Goal: Task Accomplishment & Management: Use online tool/utility

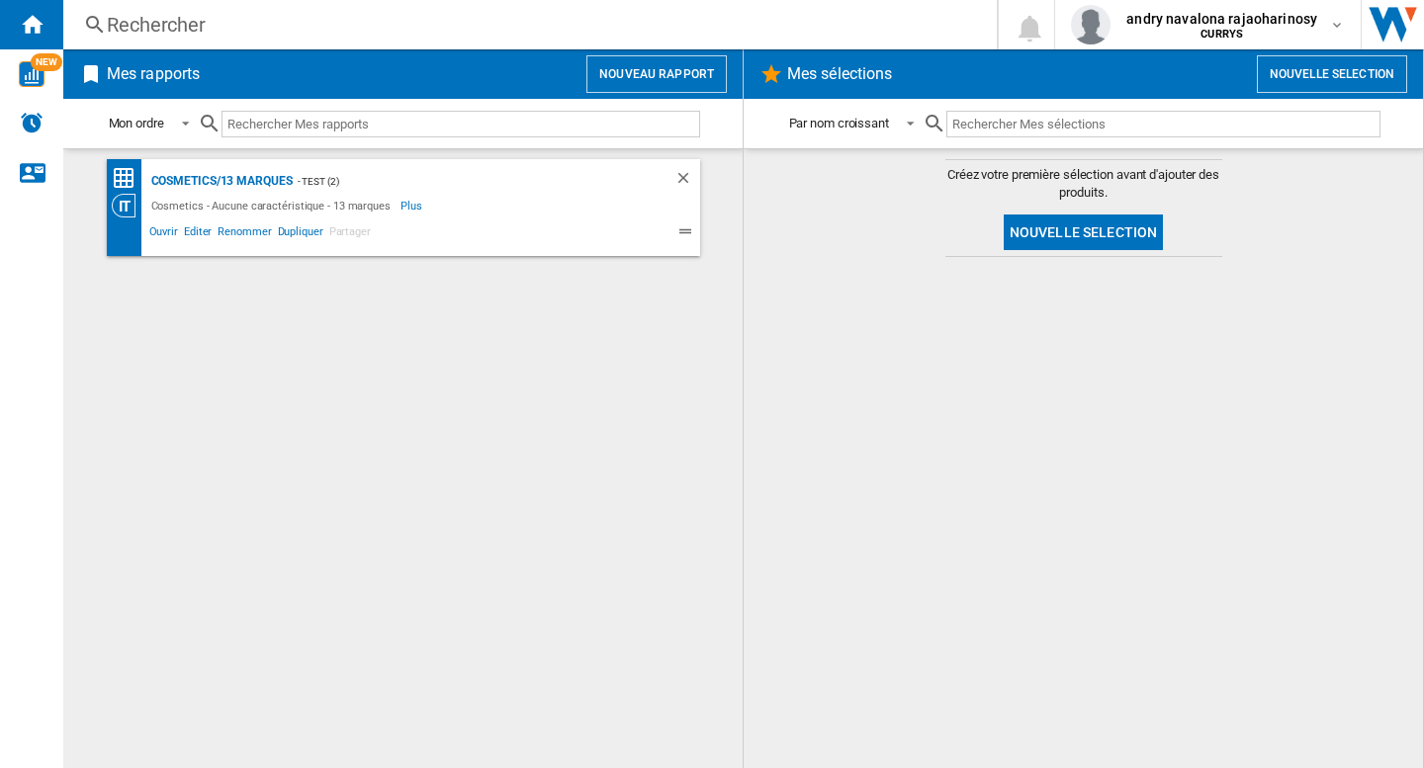
drag, startPoint x: 570, startPoint y: 446, endPoint x: 368, endPoint y: 268, distance: 269.0
click at [570, 444] on div "Cosmetics/13 marques - test (2) Cosmetics - Aucune caractéristique - 13 marques…" at bounding box center [403, 458] width 640 height 599
click at [240, 183] on div "Cosmetics/13 marques" at bounding box center [219, 181] width 146 height 25
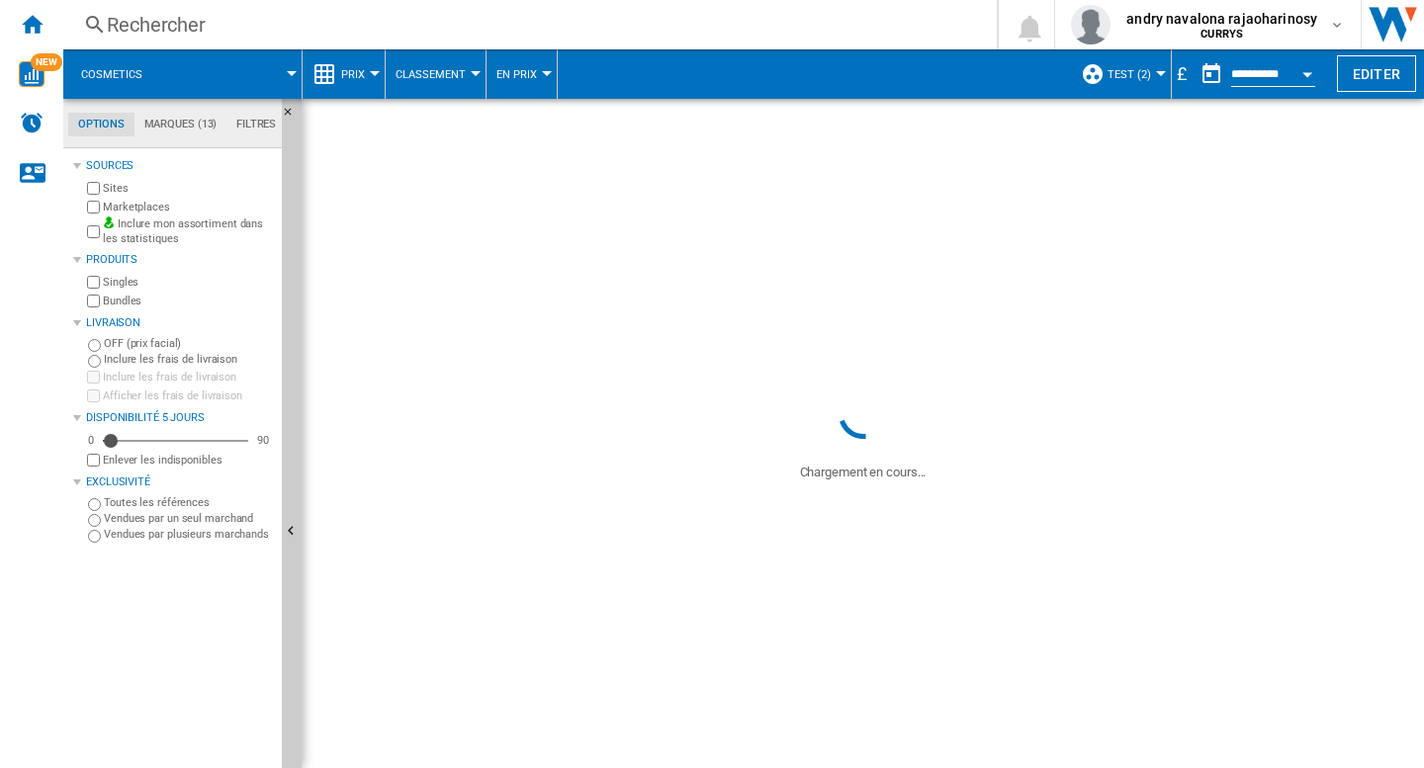
click at [1182, 69] on div "£" at bounding box center [1182, 73] width 20 height 25
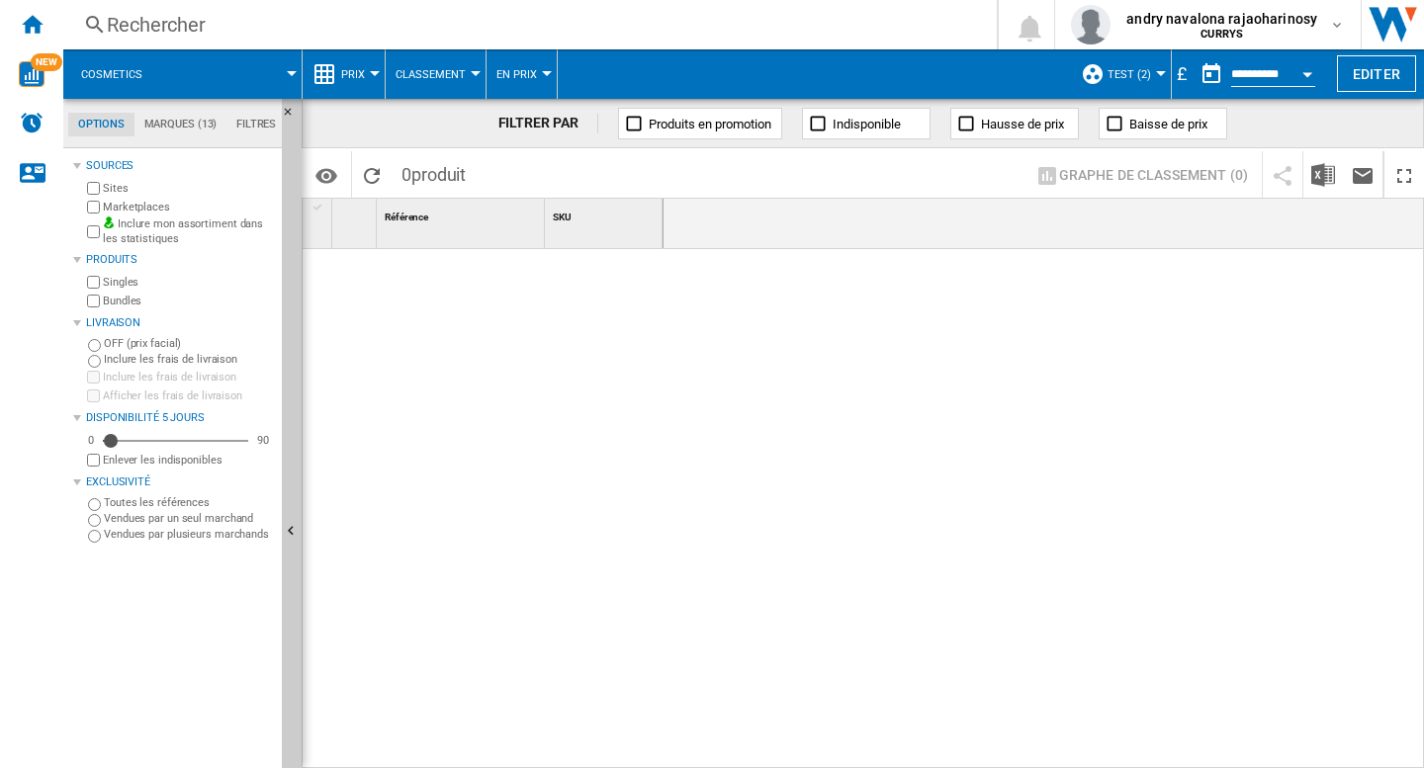
click at [1172, 76] on div "£" at bounding box center [1182, 73] width 20 height 25
click at [1243, 35] on b "CURRYS" at bounding box center [1221, 34] width 43 height 13
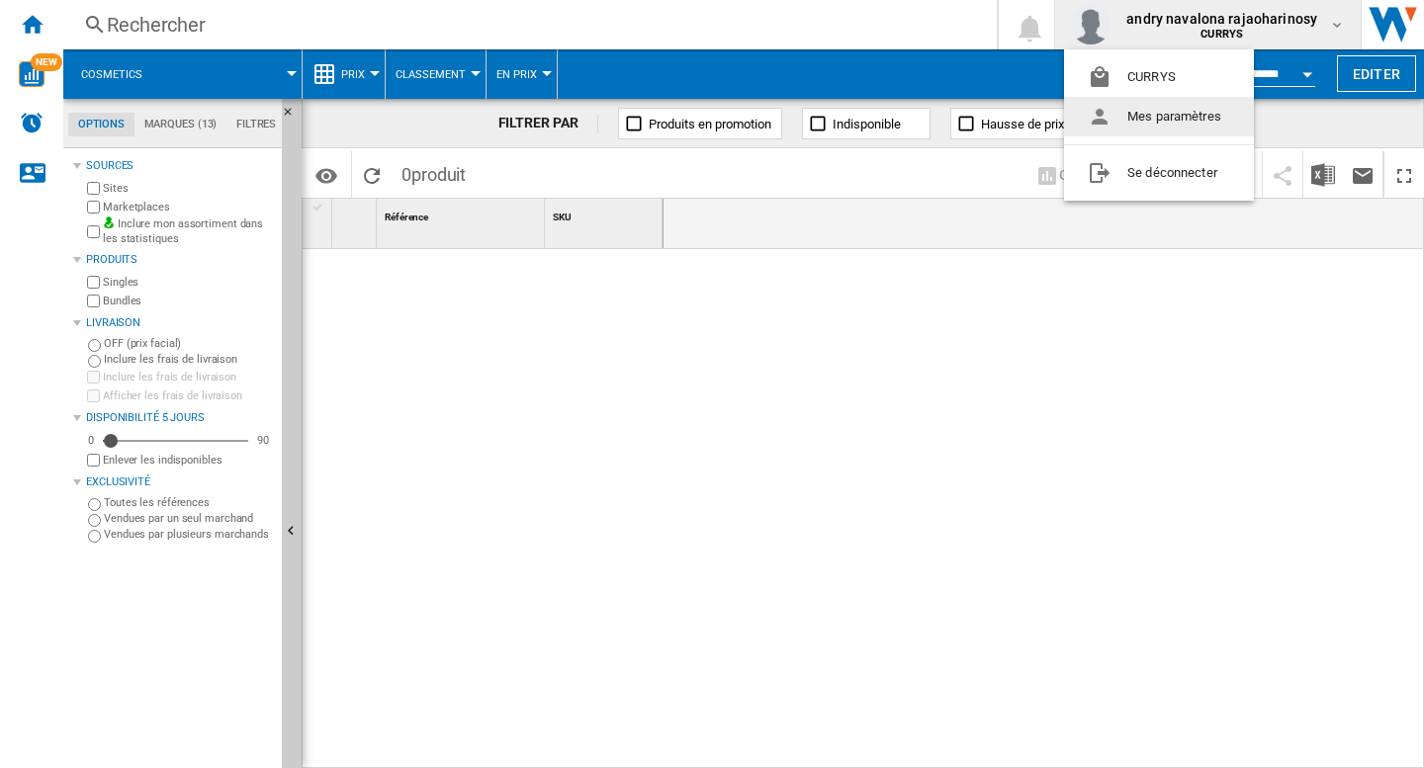
click at [1151, 126] on button "Mes paramètres" at bounding box center [1159, 117] width 190 height 40
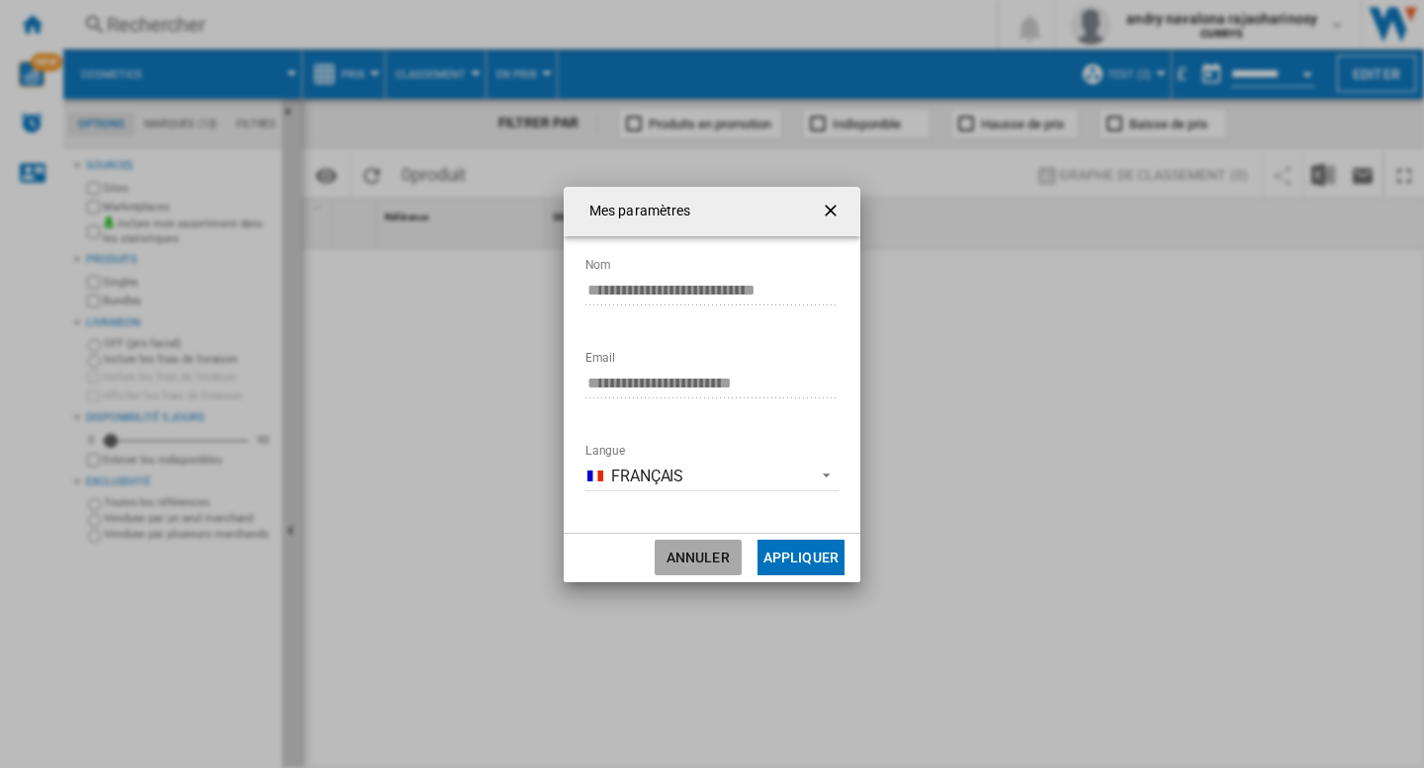
click at [680, 566] on button "Annuler" at bounding box center [698, 558] width 87 height 36
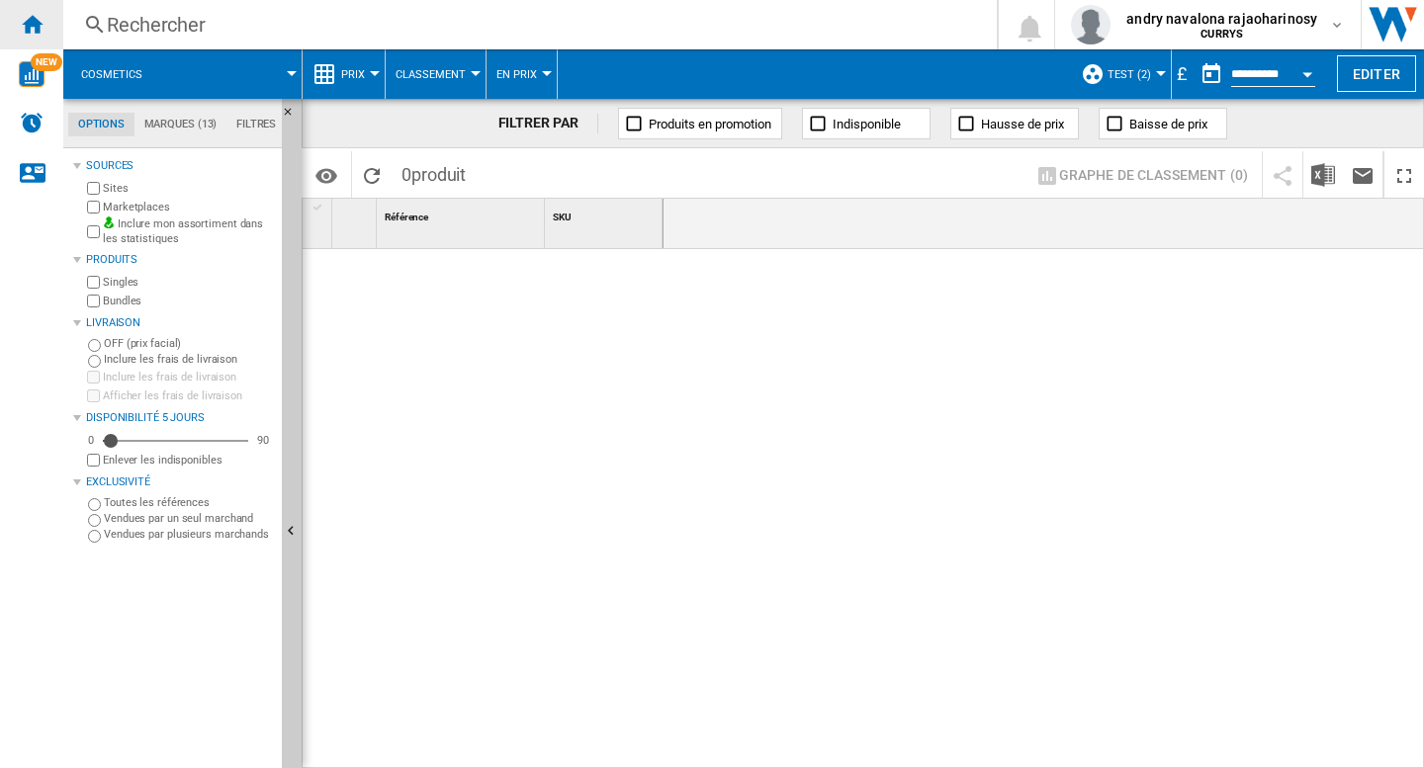
click at [27, 28] on ng-md-icon "Accueil" at bounding box center [32, 24] width 24 height 24
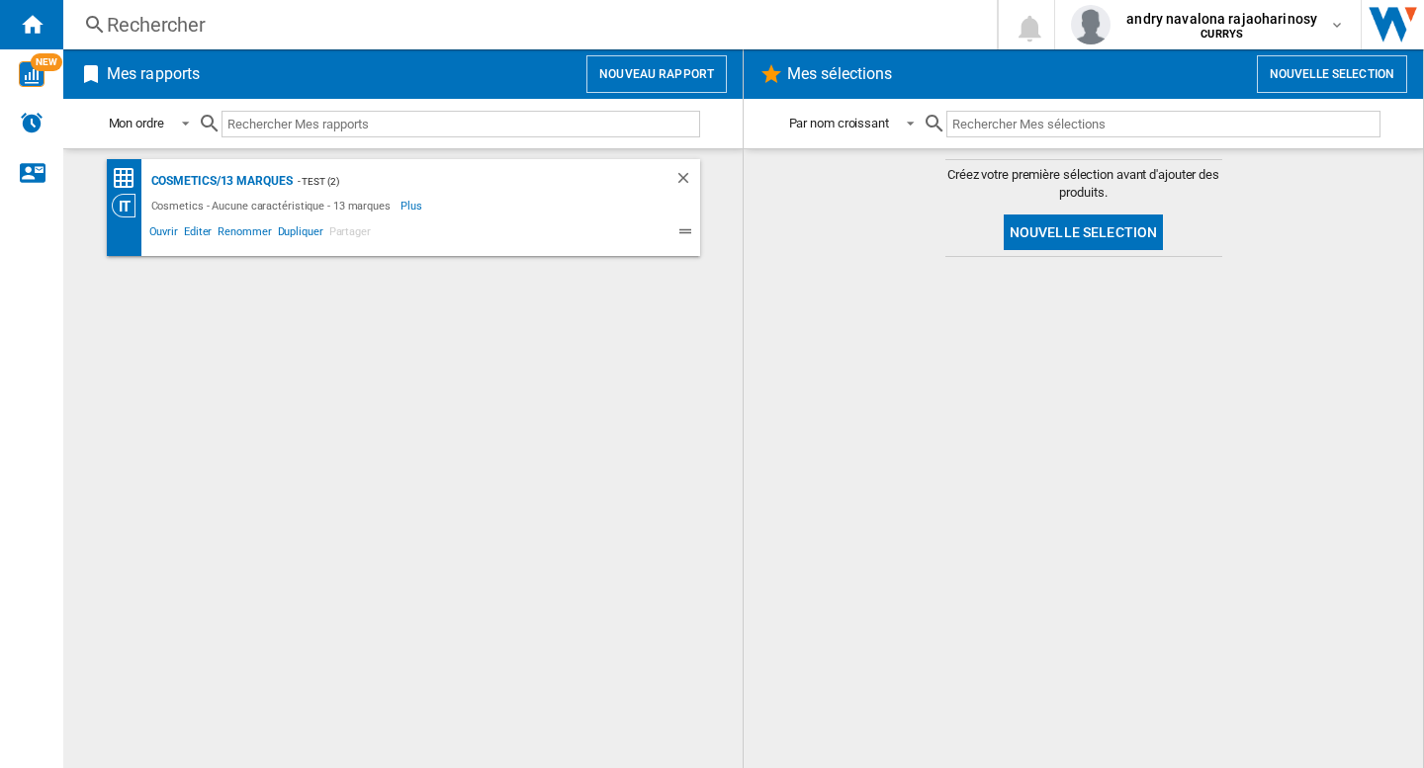
click at [649, 68] on button "Nouveau rapport" at bounding box center [656, 74] width 140 height 38
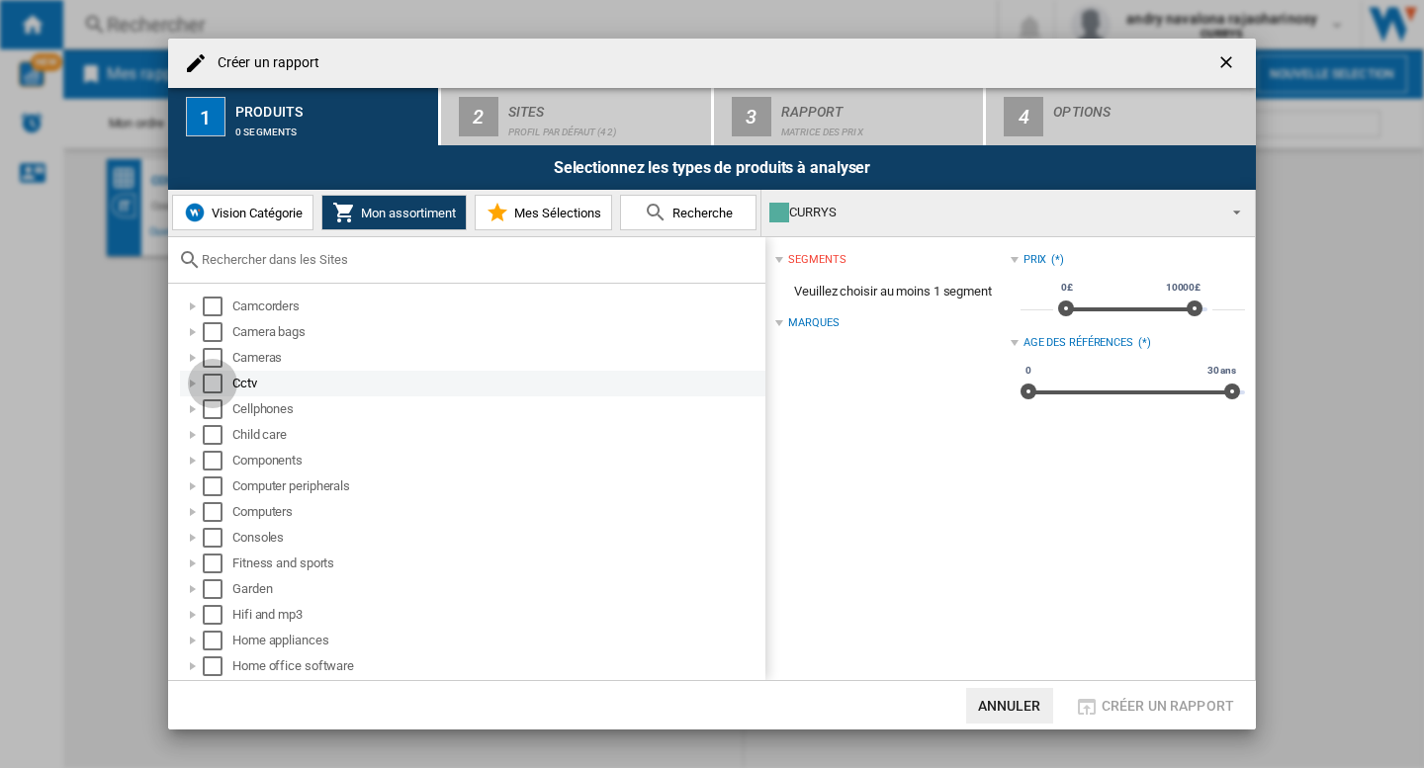
click at [213, 374] on div "Select" at bounding box center [213, 384] width 20 height 20
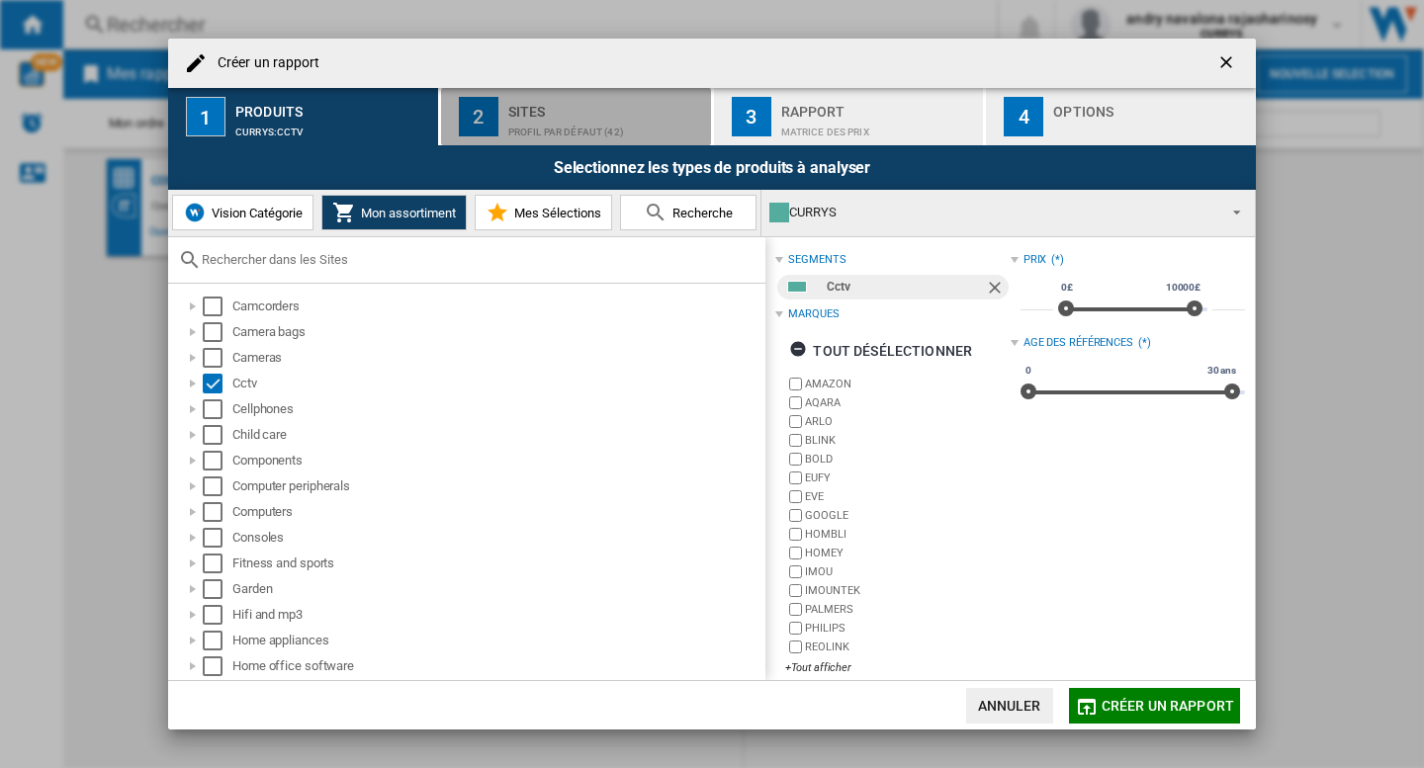
click at [655, 128] on div "Profil par défaut (42)" at bounding box center [605, 127] width 195 height 21
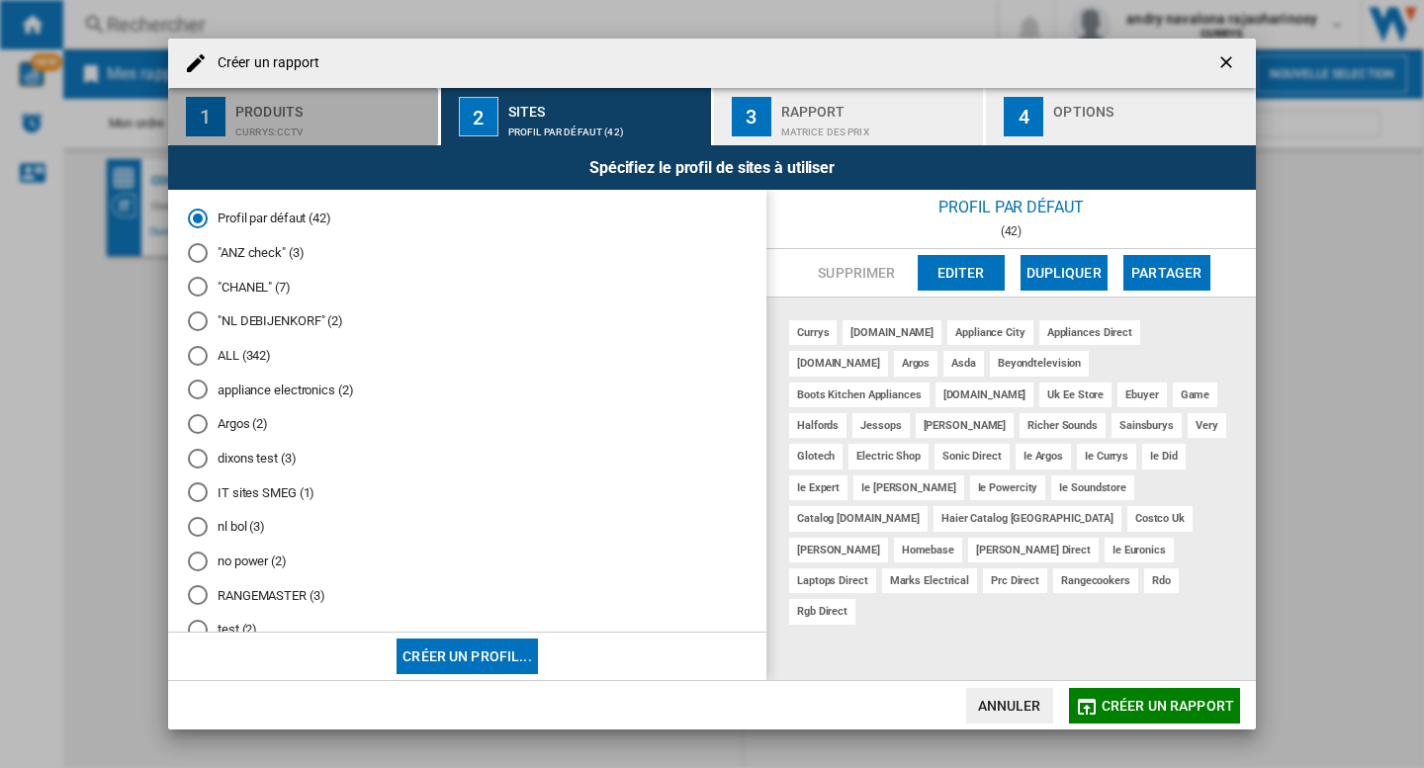
click at [333, 102] on div "Produits" at bounding box center [332, 106] width 195 height 21
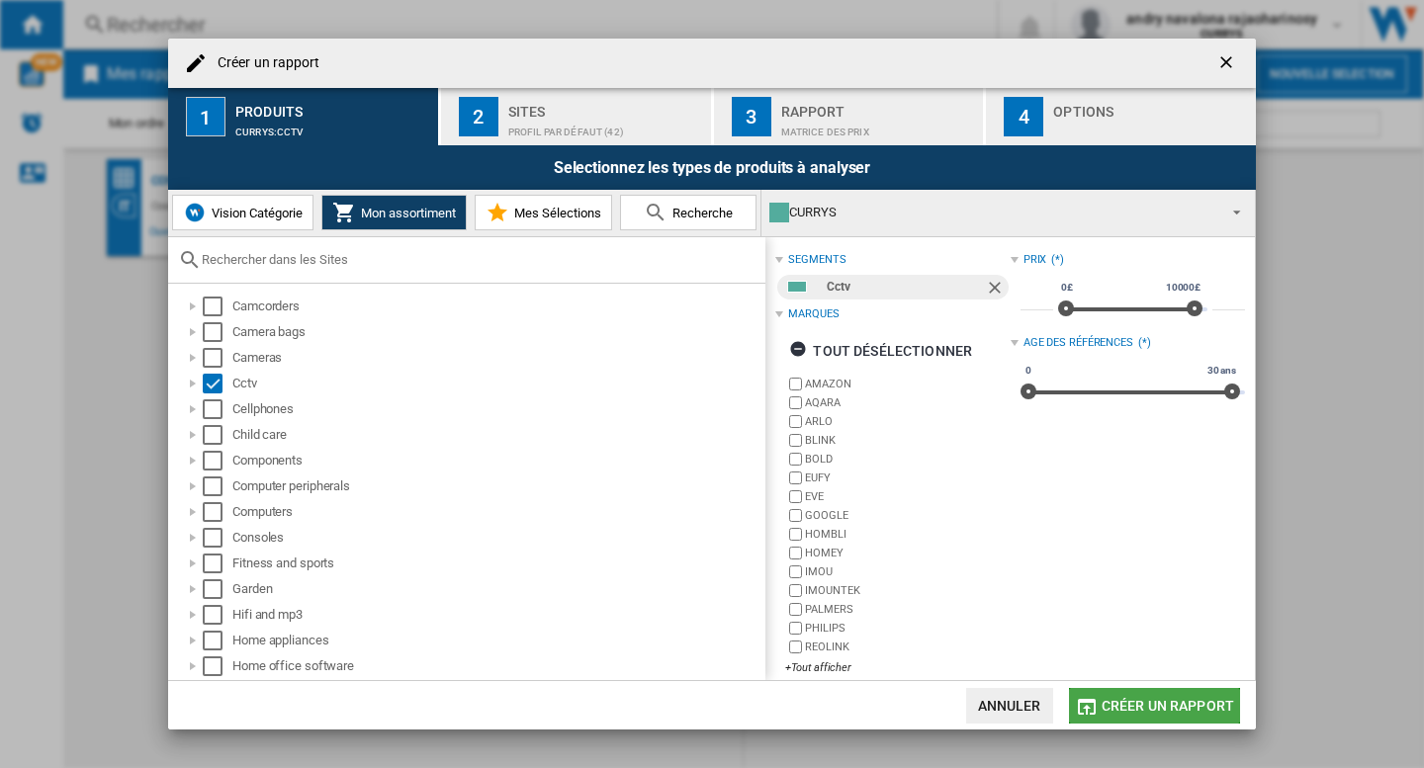
click at [1142, 710] on span "Créer un rapport" at bounding box center [1167, 706] width 132 height 16
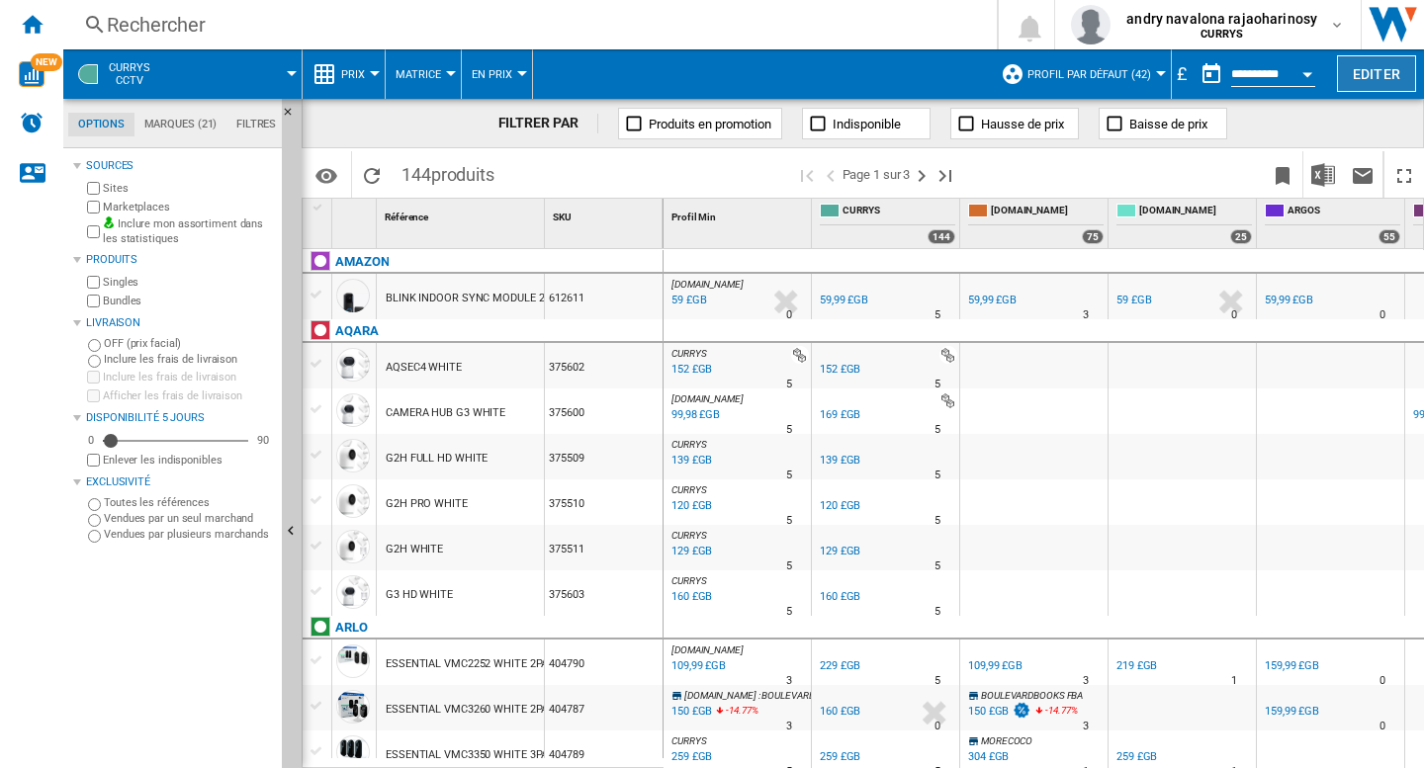
click at [1358, 75] on button "Editer" at bounding box center [1376, 73] width 79 height 37
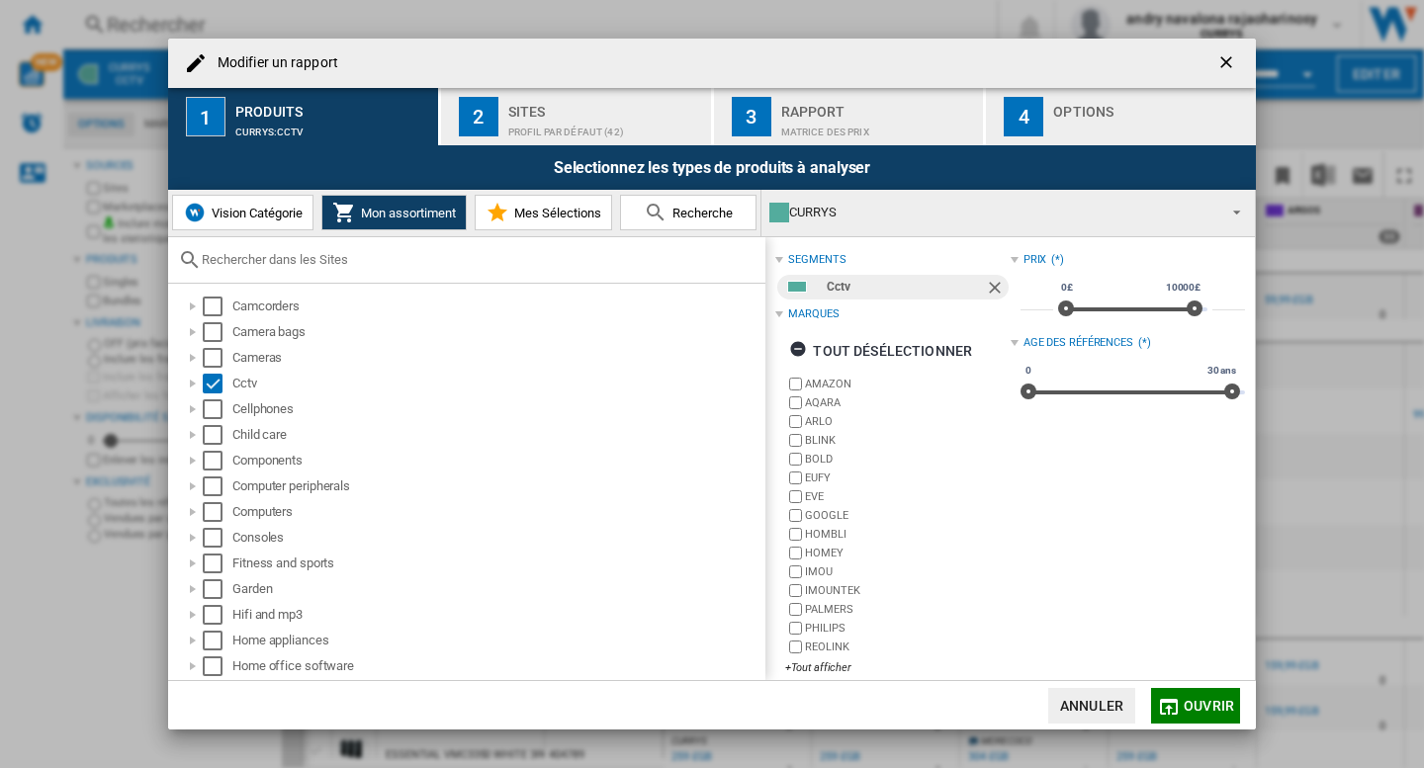
click at [940, 226] on div "CURRYS" at bounding box center [992, 213] width 446 height 28
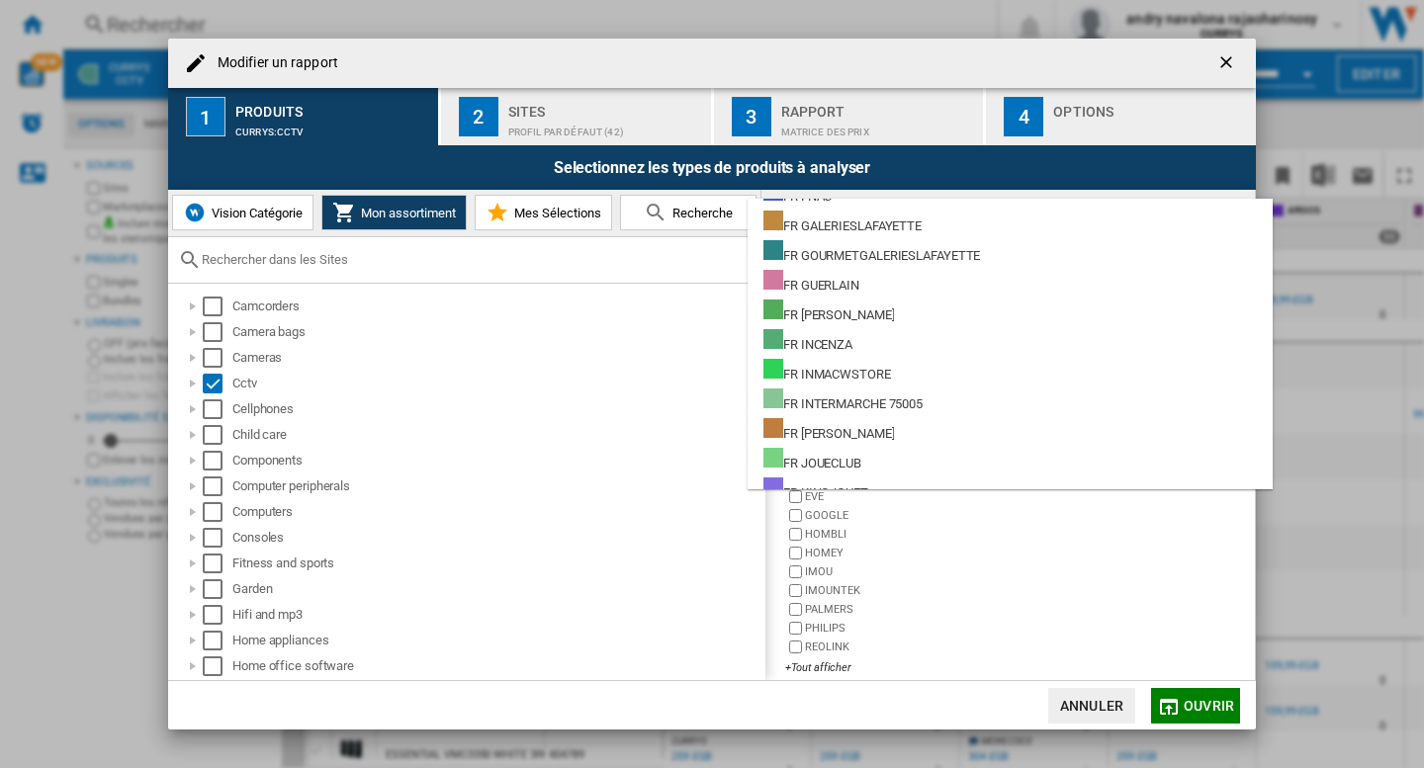
scroll to position [17798, 0]
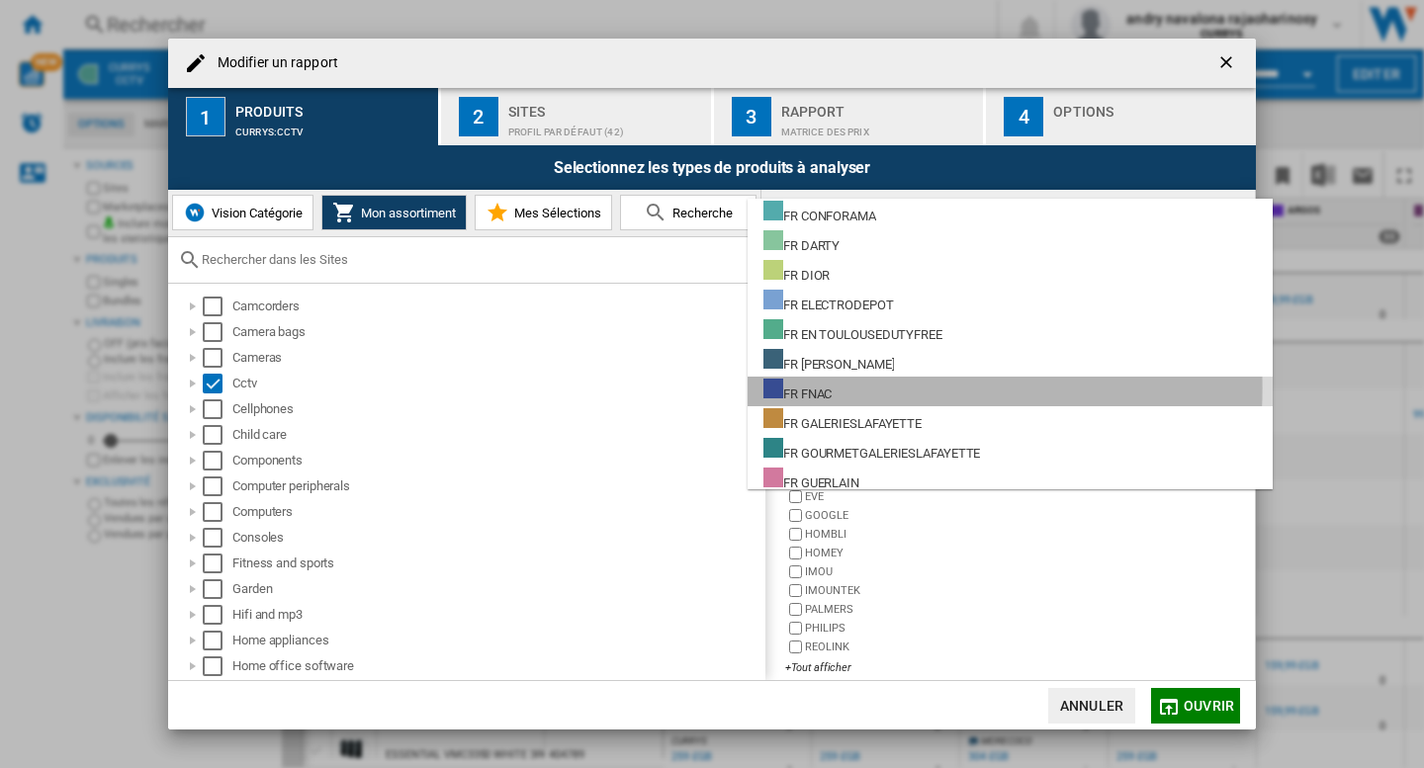
click at [811, 388] on div "FR FNAC" at bounding box center [797, 391] width 68 height 25
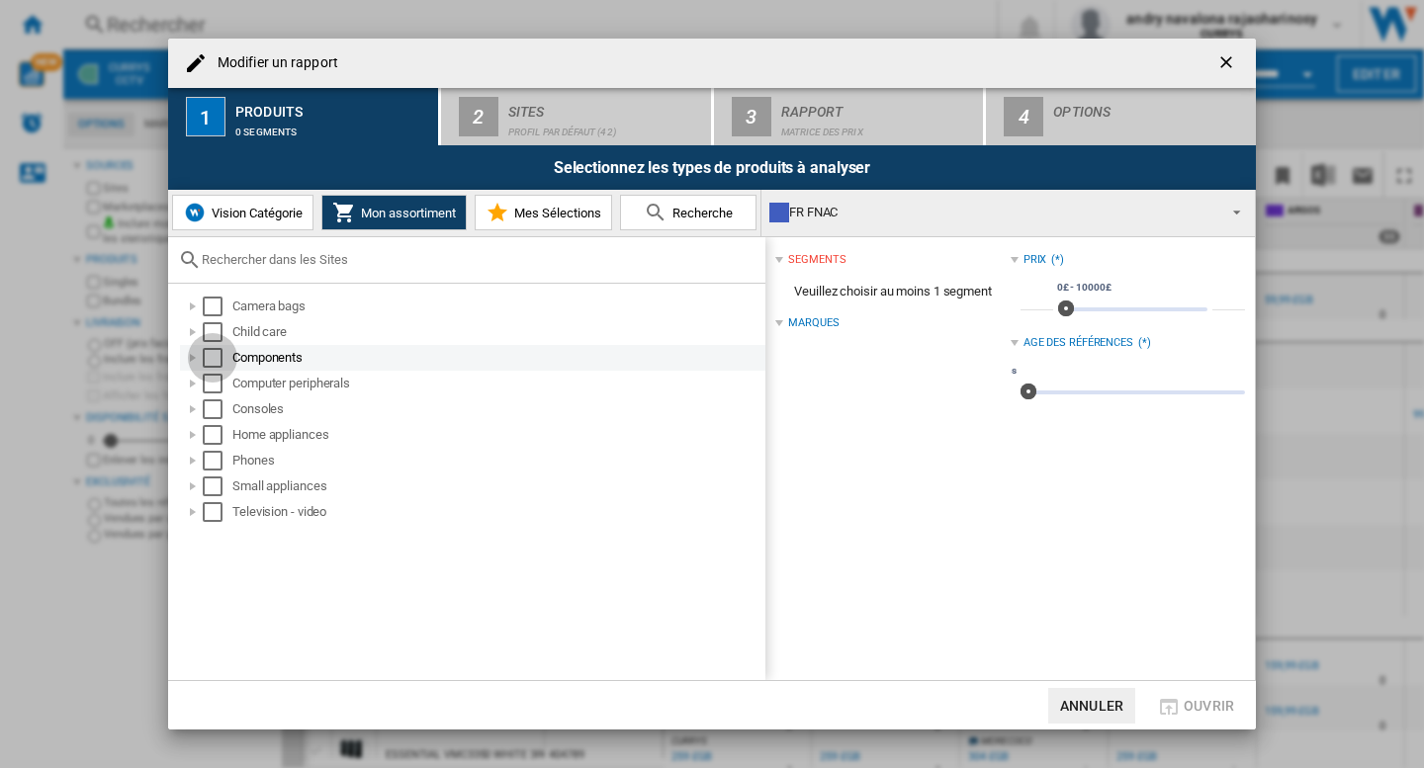
click at [209, 355] on div "Select" at bounding box center [213, 358] width 20 height 20
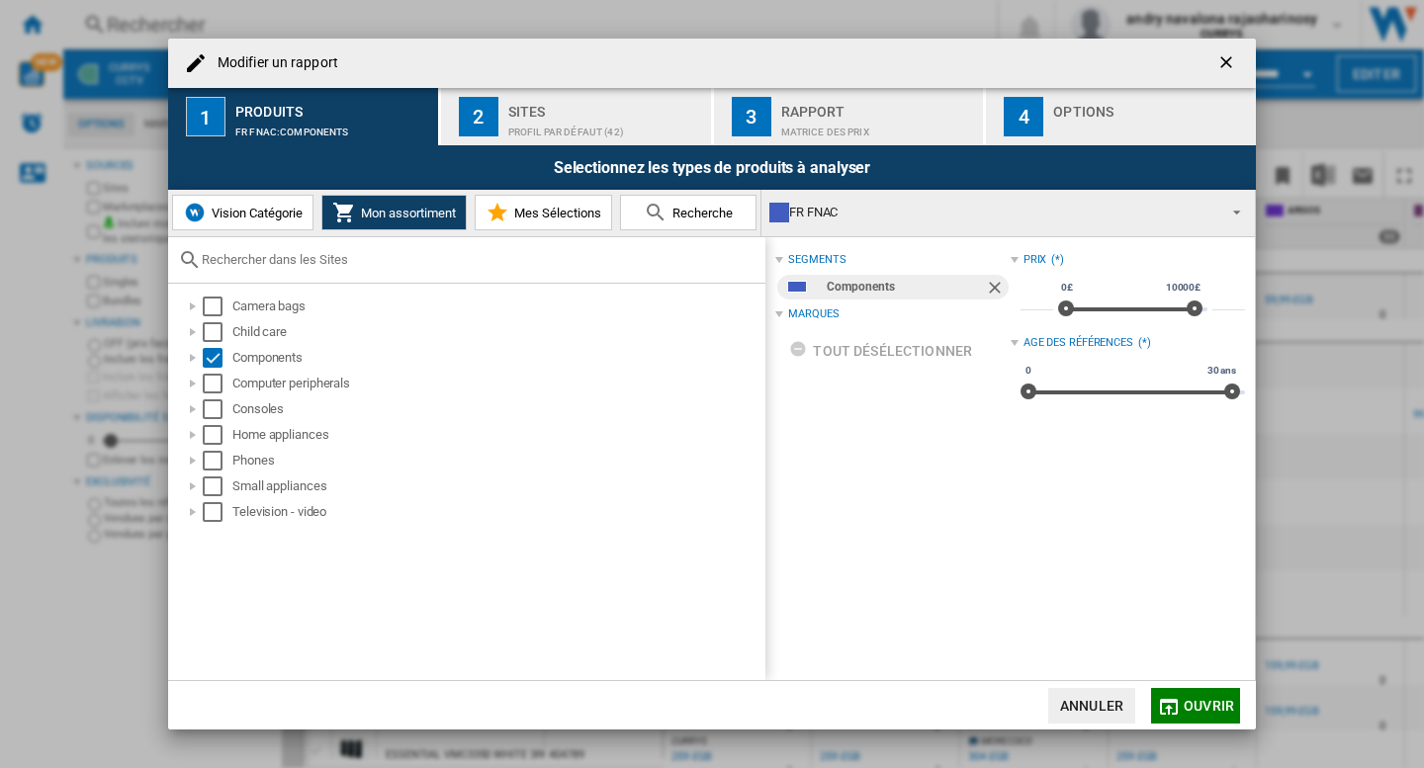
click at [1194, 701] on span "Ouvrir" at bounding box center [1209, 706] width 50 height 16
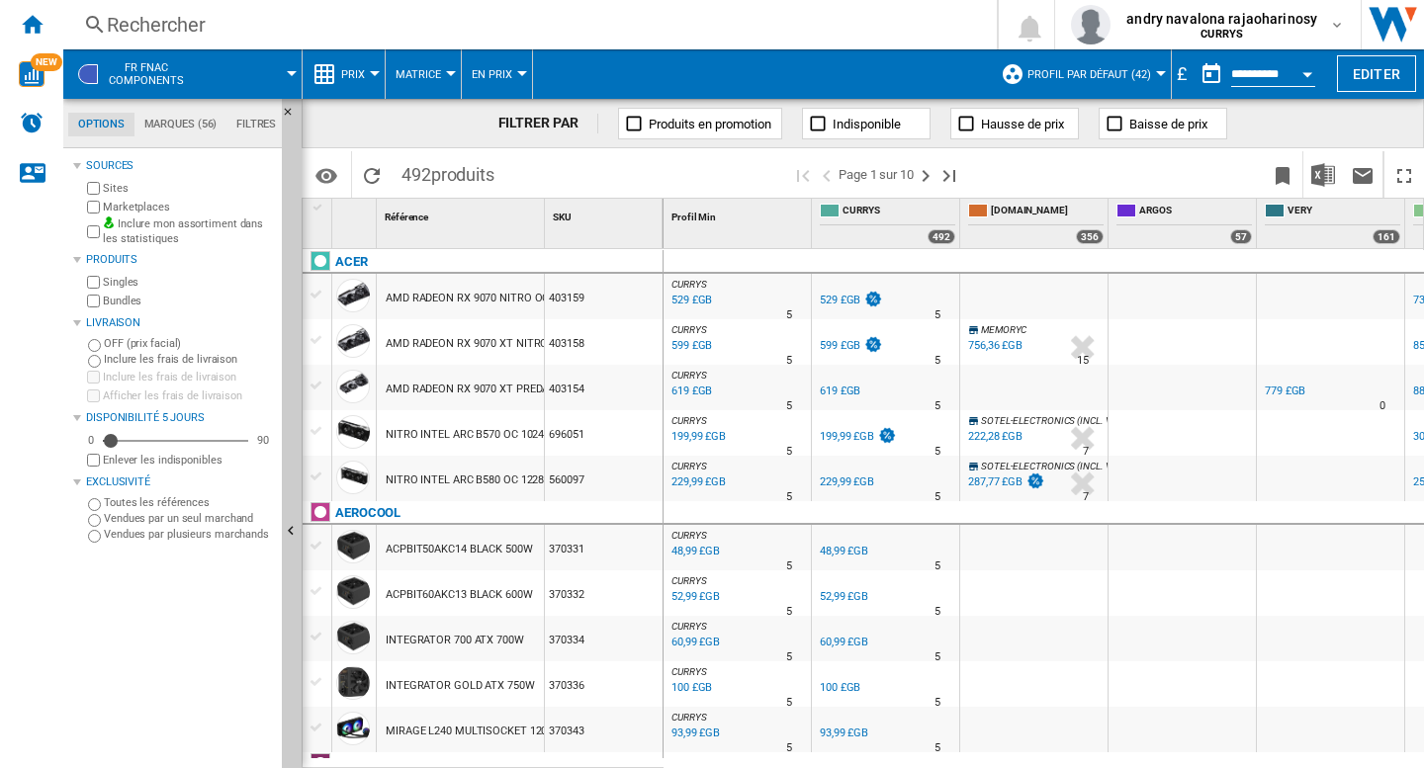
click at [1174, 75] on div "£" at bounding box center [1182, 73] width 20 height 25
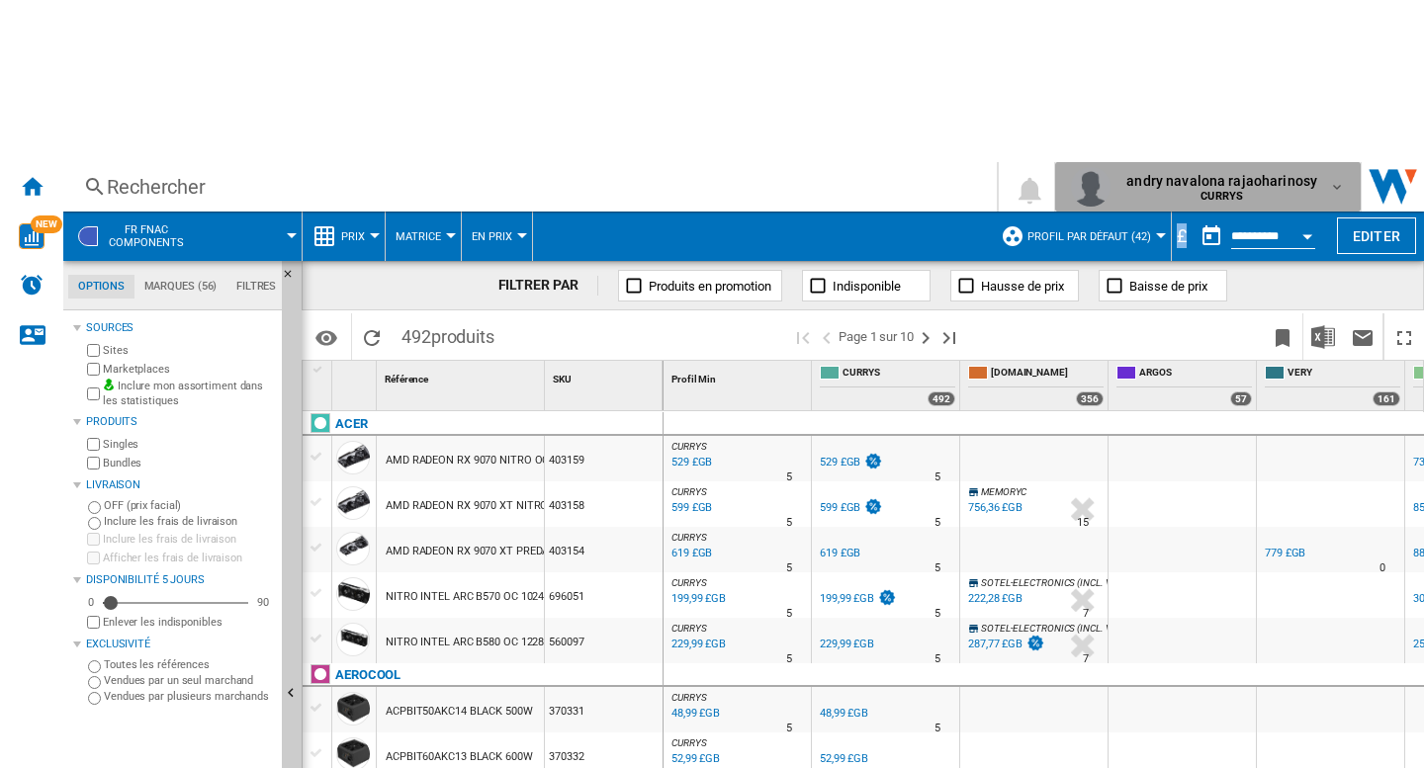
click at [1273, 171] on span "andry navalona rajaoharinosy" at bounding box center [1221, 181] width 191 height 20
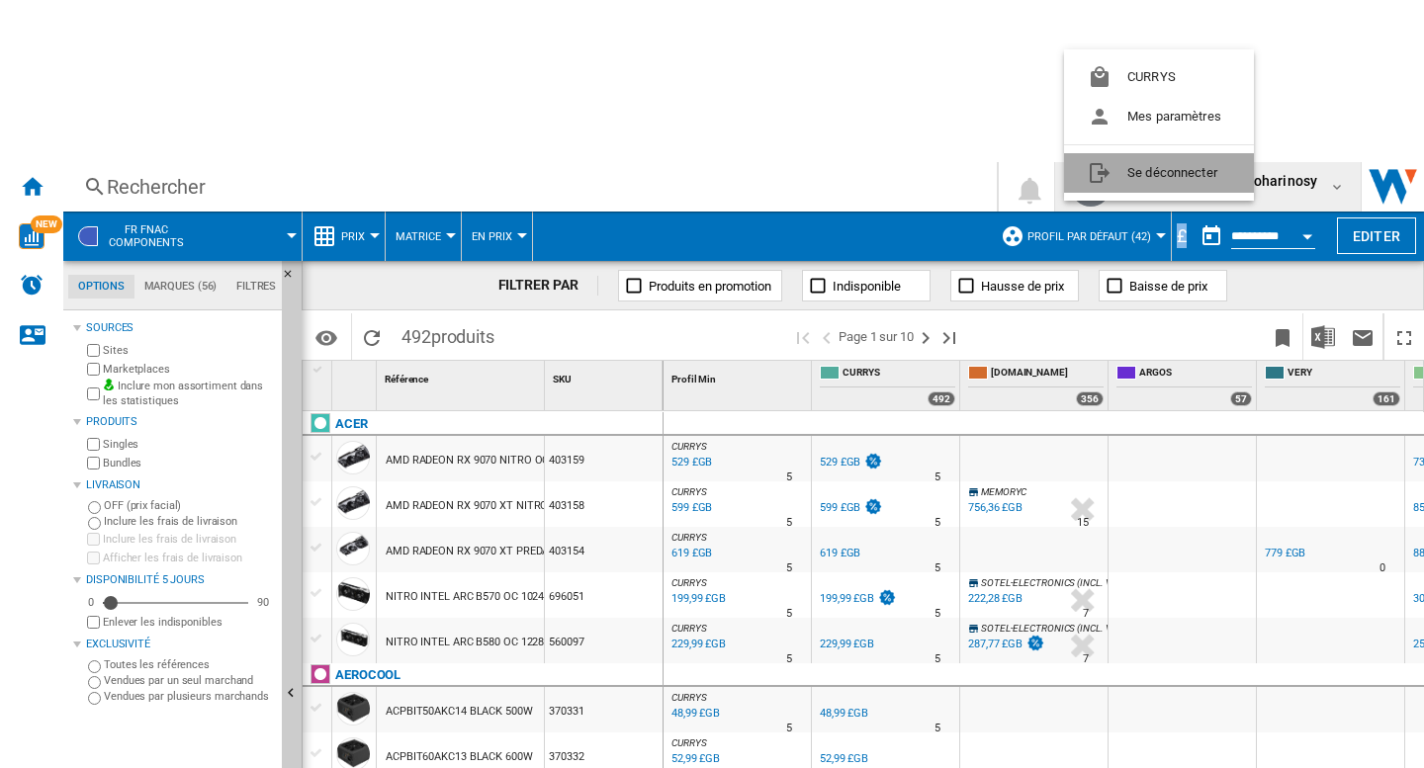
click at [1150, 180] on button "Se déconnecter" at bounding box center [1159, 173] width 190 height 40
